Goal: Navigation & Orientation: Find specific page/section

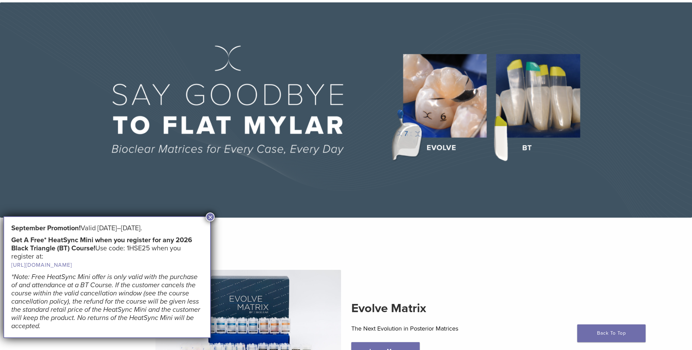
scroll to position [37, 0]
click at [212, 217] on button "×" at bounding box center [210, 217] width 9 height 9
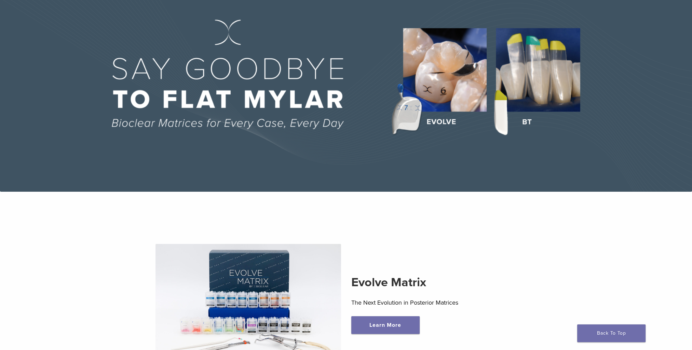
scroll to position [0, 0]
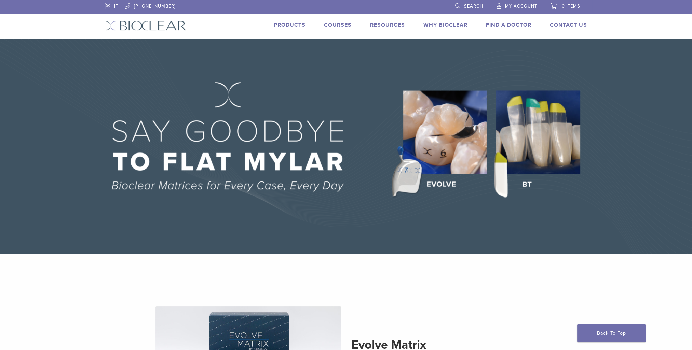
click at [297, 27] on link "Products" at bounding box center [290, 25] width 32 height 7
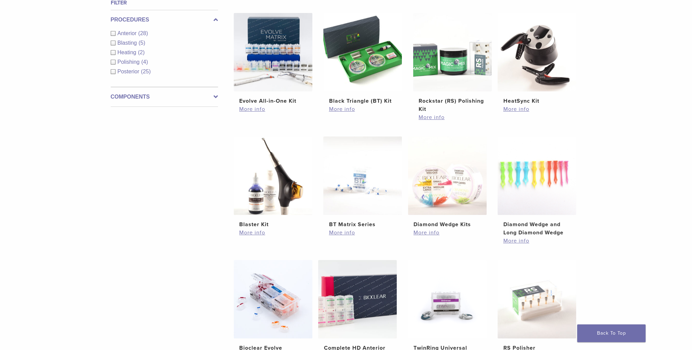
scroll to position [266, 0]
click at [288, 197] on img at bounding box center [273, 175] width 79 height 79
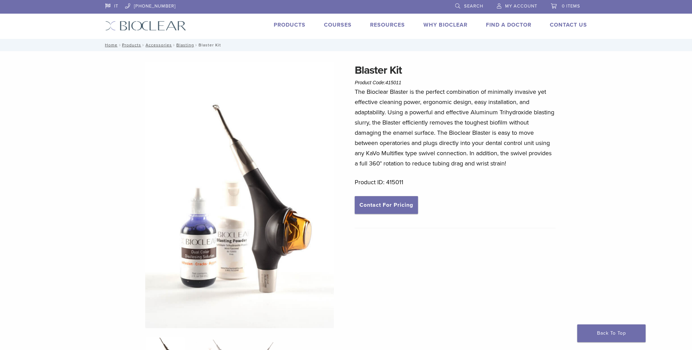
click at [297, 31] on div "IT 1.855.712.5327 Search My Account 0 items Cart No products in the cart. Back …" at bounding box center [346, 19] width 492 height 39
click at [156, 28] on img at bounding box center [145, 26] width 81 height 10
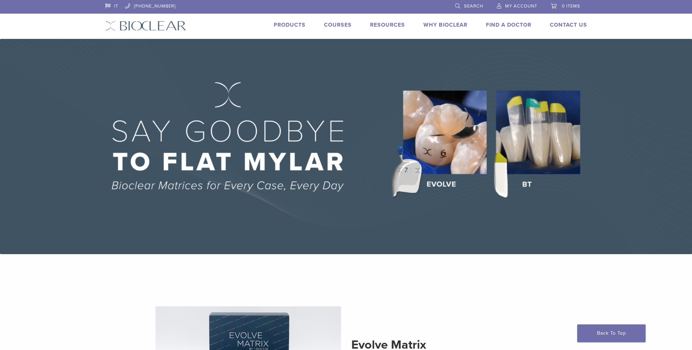
click at [330, 26] on link "Courses" at bounding box center [338, 25] width 28 height 7
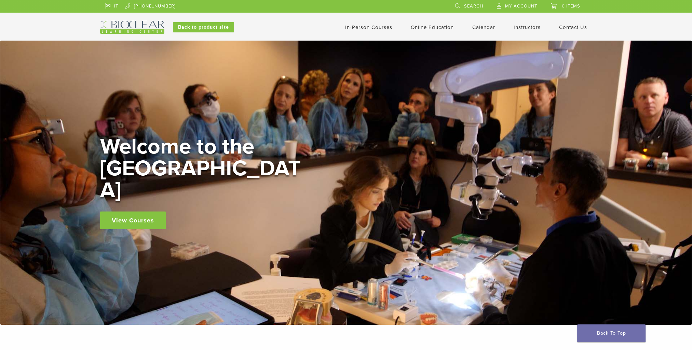
click at [133, 24] on img at bounding box center [132, 27] width 64 height 13
